Goal: Information Seeking & Learning: Learn about a topic

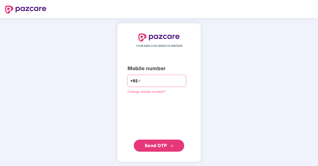
click at [142, 80] on input "**********" at bounding box center [162, 81] width 41 height 8
type input "**********"
click at [154, 147] on span "Send OTP" at bounding box center [156, 145] width 22 height 5
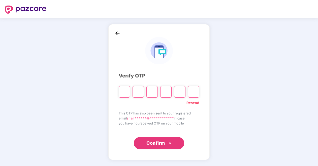
type input "*"
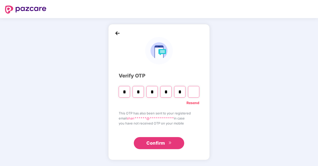
type input "*"
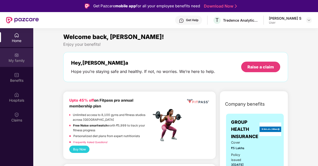
click at [18, 58] on div "My family" at bounding box center [16, 60] width 33 height 5
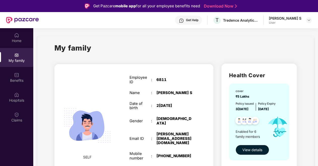
drag, startPoint x: 317, startPoint y: 56, endPoint x: 318, endPoint y: 70, distance: 14.1
click at [318, 70] on html "Get Pazcare mobile app for all your employee benefits need Download Now Get Hel…" at bounding box center [159, 83] width 318 height 166
drag, startPoint x: 318, startPoint y: 70, endPoint x: 290, endPoint y: 52, distance: 33.4
click at [290, 52] on div "My family" at bounding box center [175, 50] width 243 height 17
click at [249, 47] on div "My family" at bounding box center [175, 50] width 243 height 17
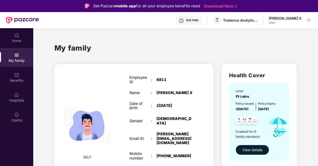
click at [212, 54] on div "My family" at bounding box center [175, 50] width 243 height 17
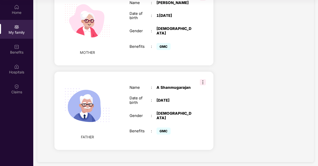
scroll to position [434, 0]
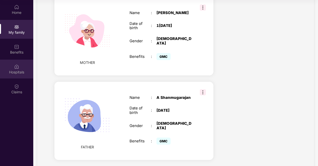
click at [19, 72] on div "Hospitals" at bounding box center [16, 72] width 33 height 5
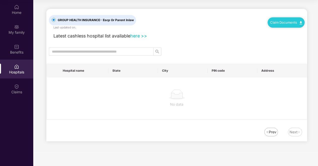
scroll to position [0, 0]
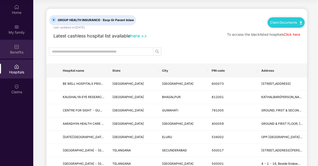
click at [18, 55] on div "Benefits" at bounding box center [16, 49] width 33 height 19
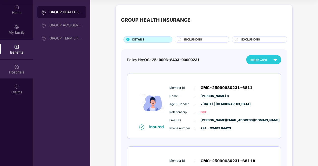
click at [17, 74] on div "Hospitals" at bounding box center [16, 72] width 33 height 5
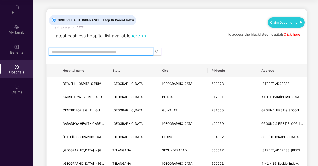
click at [78, 53] on input "text" at bounding box center [99, 52] width 95 height 6
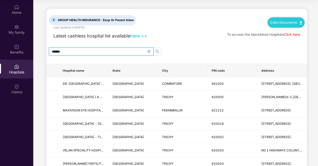
type input "******"
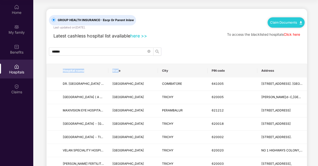
drag, startPoint x: 108, startPoint y: 69, endPoint x: 118, endPoint y: 69, distance: 10.6
click at [118, 69] on tr "Hospital name State City PIN code Address" at bounding box center [177, 71] width 260 height 14
drag, startPoint x: 118, startPoint y: 69, endPoint x: 176, endPoint y: 56, distance: 59.4
click at [226, 51] on div "******" at bounding box center [176, 52] width 261 height 8
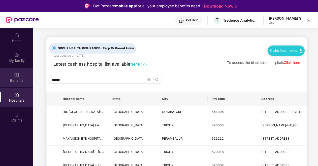
click at [22, 75] on div "Benefits" at bounding box center [16, 77] width 33 height 19
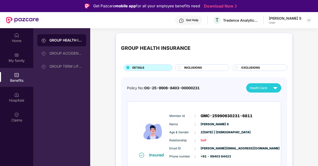
click at [65, 100] on div "GROUP HEALTH INSURANCE GROUP ACCIDENTAL INSURANCE GROUP TERM LIFE INSURANCE" at bounding box center [61, 111] width 57 height 166
click at [58, 49] on div "GROUP ACCIDENTAL INSURANCE" at bounding box center [61, 53] width 49 height 12
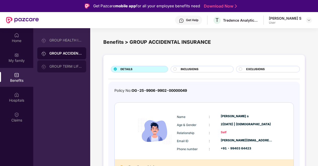
click at [76, 68] on div "GROUP TERM LIFE INSURANCE" at bounding box center [65, 67] width 33 height 4
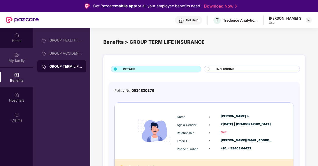
click at [22, 57] on div "My family" at bounding box center [16, 57] width 33 height 19
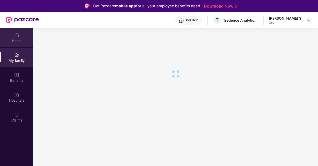
click at [18, 39] on div "Home" at bounding box center [16, 40] width 33 height 5
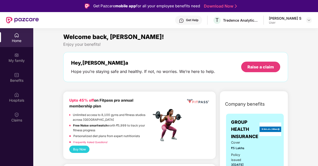
click at [189, 21] on div "Get Help" at bounding box center [192, 20] width 12 height 4
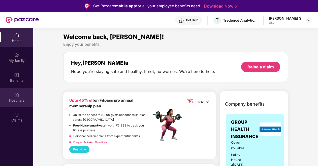
click at [18, 98] on div "Hospitals" at bounding box center [16, 100] width 33 height 5
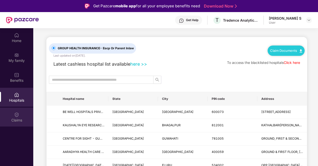
click at [15, 117] on img at bounding box center [16, 114] width 5 height 5
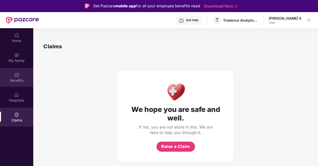
click at [17, 82] on div "Benefits" at bounding box center [16, 80] width 33 height 5
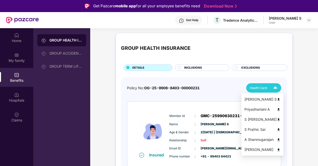
click at [281, 100] on img at bounding box center [279, 100] width 4 height 4
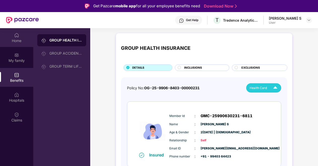
click at [16, 38] on img at bounding box center [16, 35] width 5 height 5
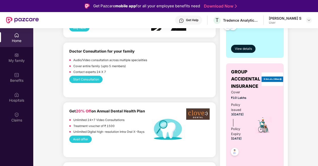
scroll to position [192, 0]
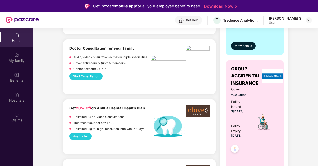
click at [89, 76] on button "Start Consultation" at bounding box center [85, 76] width 33 height 7
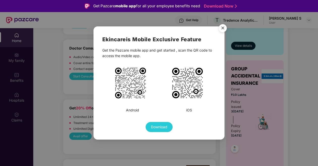
click at [222, 27] on img "Close" at bounding box center [223, 29] width 14 height 14
